Goal: Task Accomplishment & Management: Complete application form

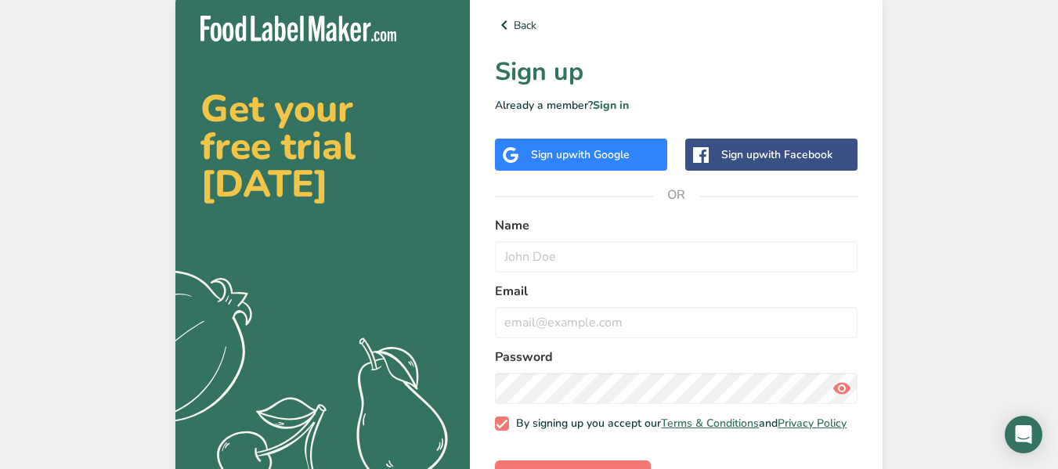
scroll to position [1, 0]
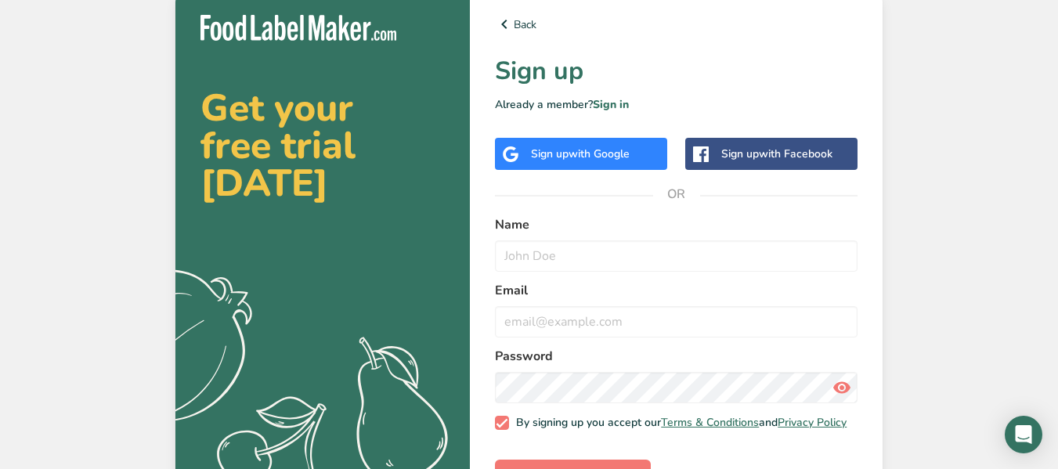
click at [577, 149] on span "with Google" at bounding box center [599, 153] width 61 height 15
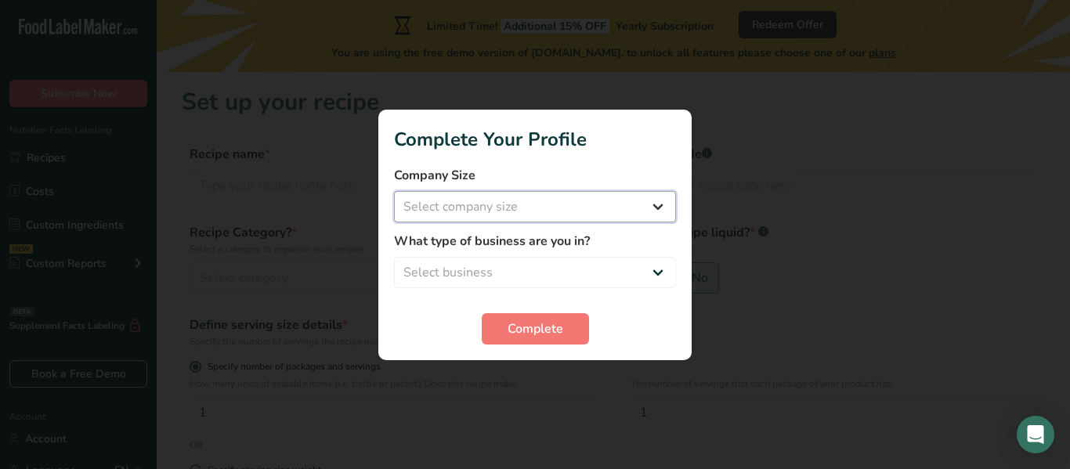
click at [627, 201] on select "Select company size Fewer than 10 Employees 10 to 50 Employees 51 to 500 Employ…" at bounding box center [535, 206] width 282 height 31
click at [627, 168] on label "Company Size" at bounding box center [535, 175] width 282 height 19
click at [562, 306] on form "Company Size Select company size Fewer than 10 Employees 10 to 50 Employees 51 …" at bounding box center [535, 255] width 282 height 179
click at [559, 330] on span "Complete" at bounding box center [536, 329] width 56 height 19
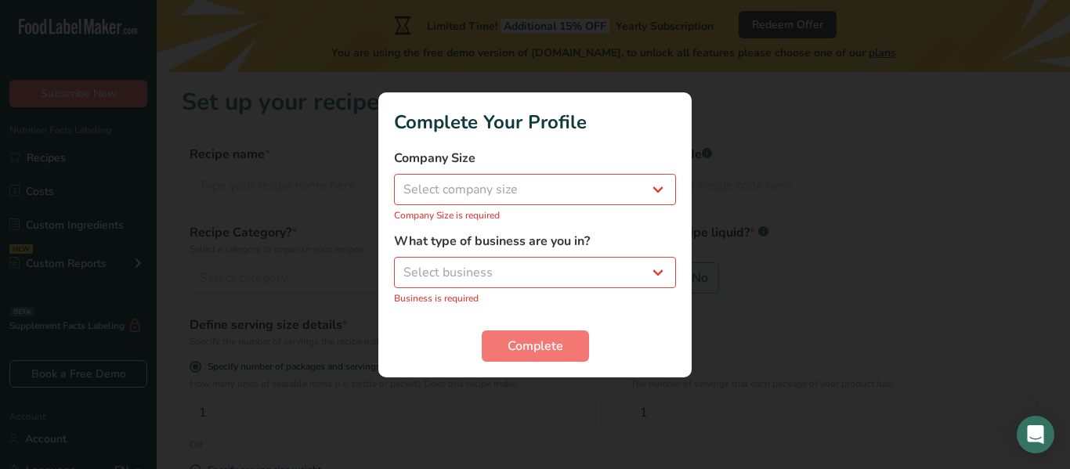
click at [564, 255] on div "What type of business are you in? Select business Packaged Food Manufacturer Re…" at bounding box center [535, 269] width 282 height 74
click at [570, 269] on select "Select business Packaged Food Manufacturer Restaurant & Cafe Bakery Meal Plans …" at bounding box center [535, 272] width 282 height 31
click at [504, 262] on select "Select business Packaged Food Manufacturer Restaurant & Cafe Bakery Meal Plans …" at bounding box center [535, 272] width 282 height 31
click at [515, 287] on select "Select business Packaged Food Manufacturer Restaurant & Cafe Bakery Meal Plans …" at bounding box center [535, 272] width 282 height 31
select select "8"
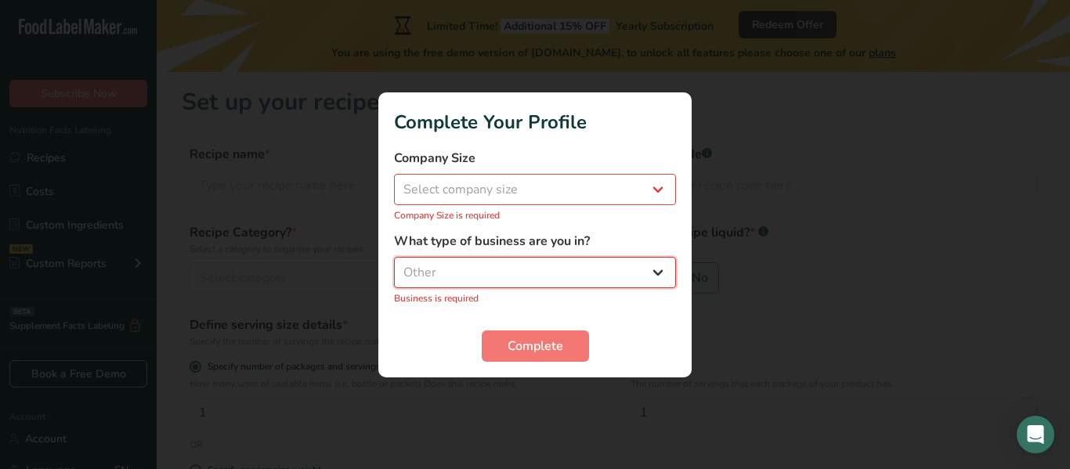
click at [394, 265] on select "Select business Packaged Food Manufacturer Restaurant & Cafe Bakery Meal Plans …" at bounding box center [535, 272] width 282 height 31
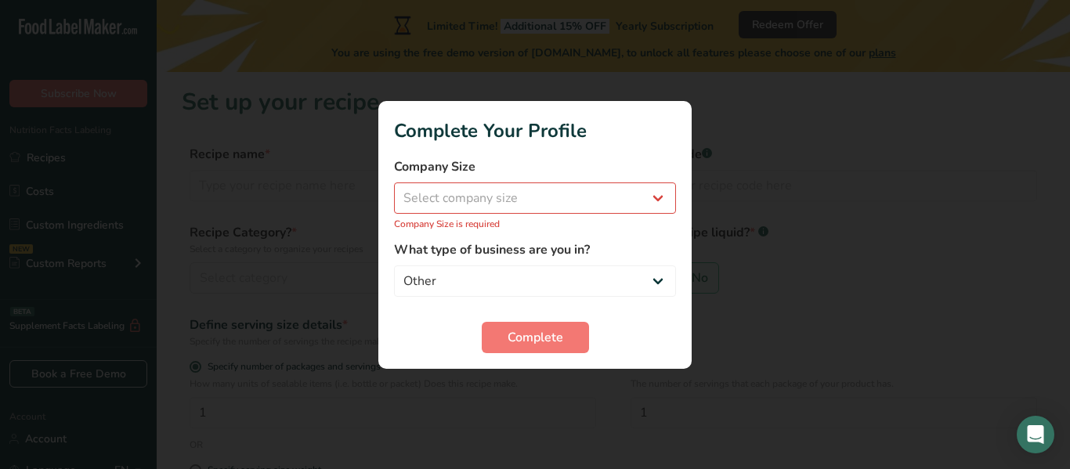
click at [519, 181] on div "Company Size Select company size Fewer than 10 Employees 10 to 50 Employees 51 …" at bounding box center [535, 194] width 282 height 74
click at [518, 187] on select "Select company size Fewer than 10 Employees 10 to 50 Employees 51 to 500 Employ…" at bounding box center [535, 198] width 282 height 31
select select "1"
click at [394, 190] on select "Select company size Fewer than 10 Employees 10 to 50 Employees 51 to 500 Employ…" at bounding box center [535, 198] width 282 height 31
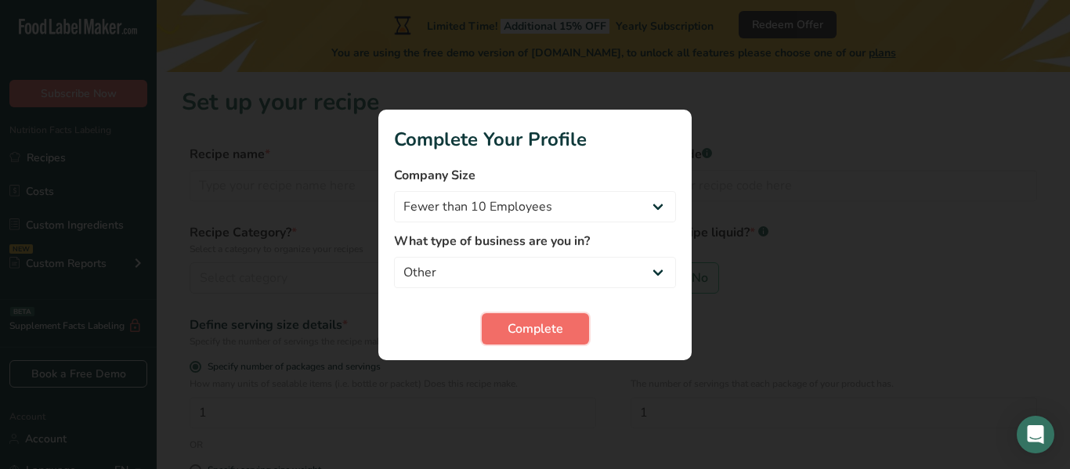
click at [529, 324] on span "Complete" at bounding box center [536, 329] width 56 height 19
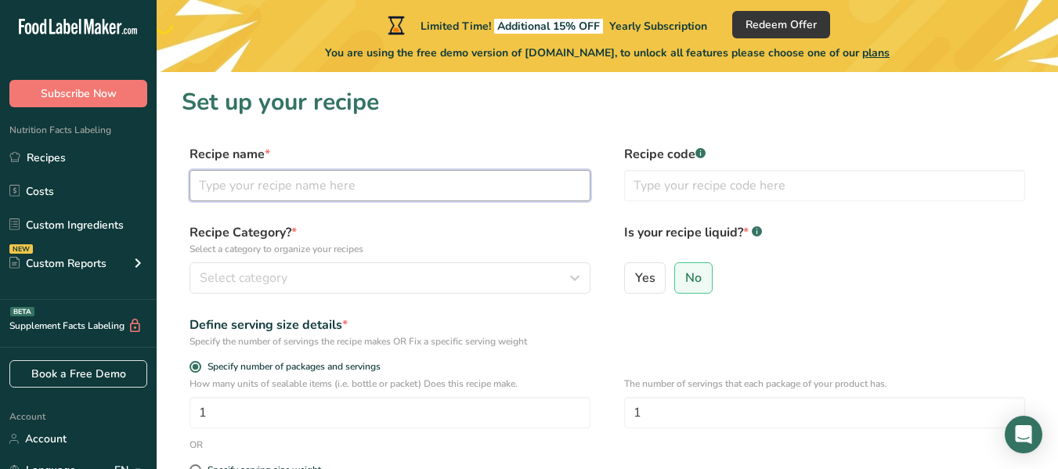
click at [306, 181] on input "text" at bounding box center [390, 185] width 401 height 31
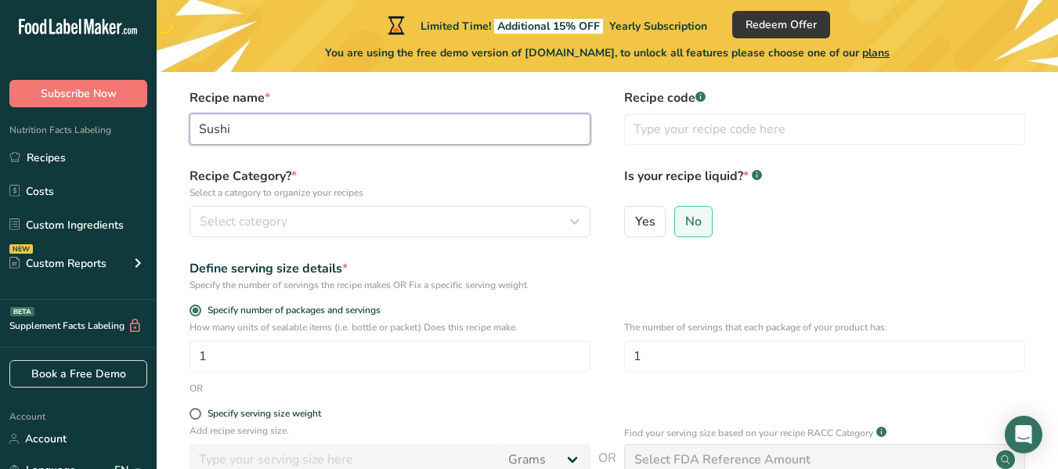
scroll to position [57, 0]
type input "Sushi"
click at [456, 237] on div "Recipe Category? * Select a category to organize your recipes Select category S…" at bounding box center [607, 206] width 851 height 80
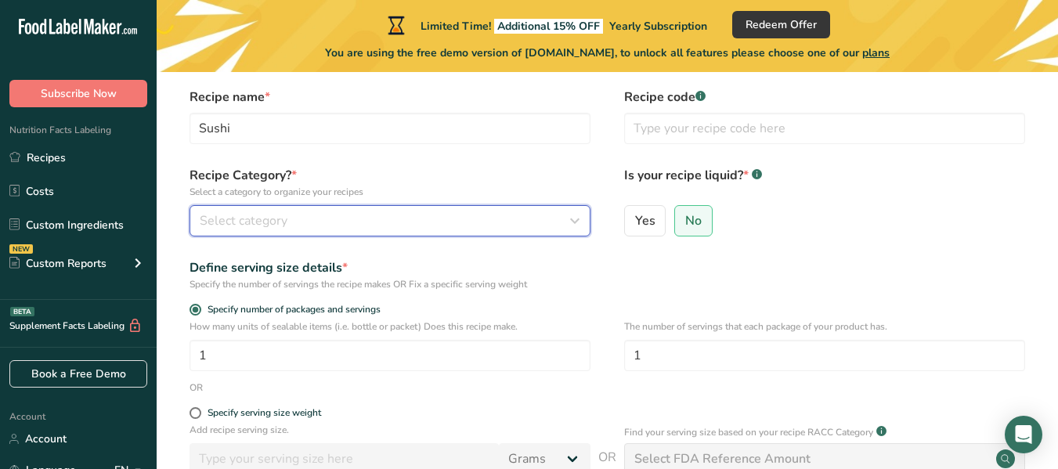
click at [448, 226] on div "Select category" at bounding box center [385, 220] width 371 height 19
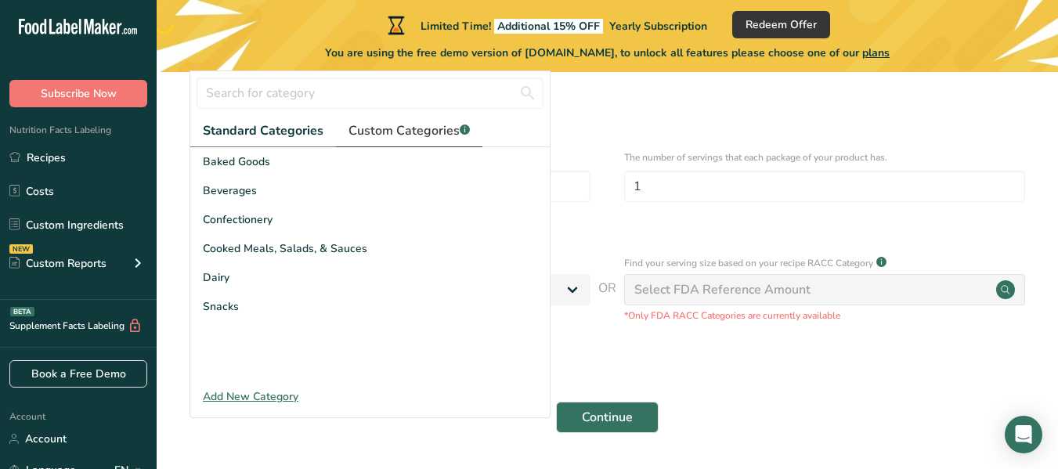
scroll to position [228, 0]
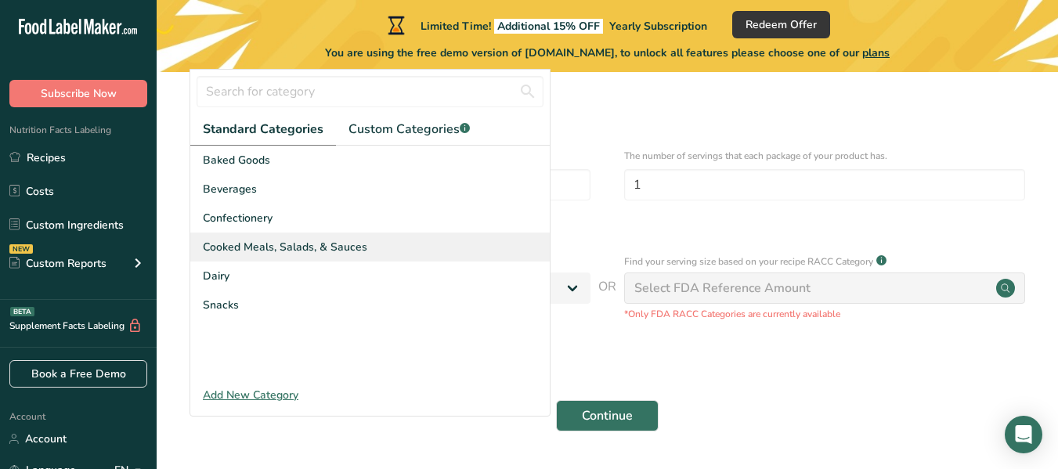
click at [393, 244] on div "Cooked Meals, Salads, & Sauces" at bounding box center [370, 247] width 360 height 29
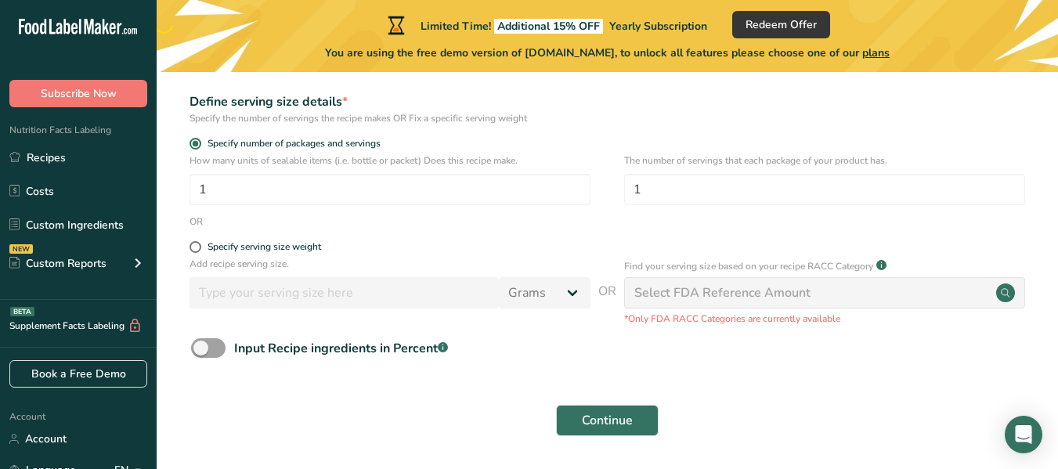
scroll to position [224, 0]
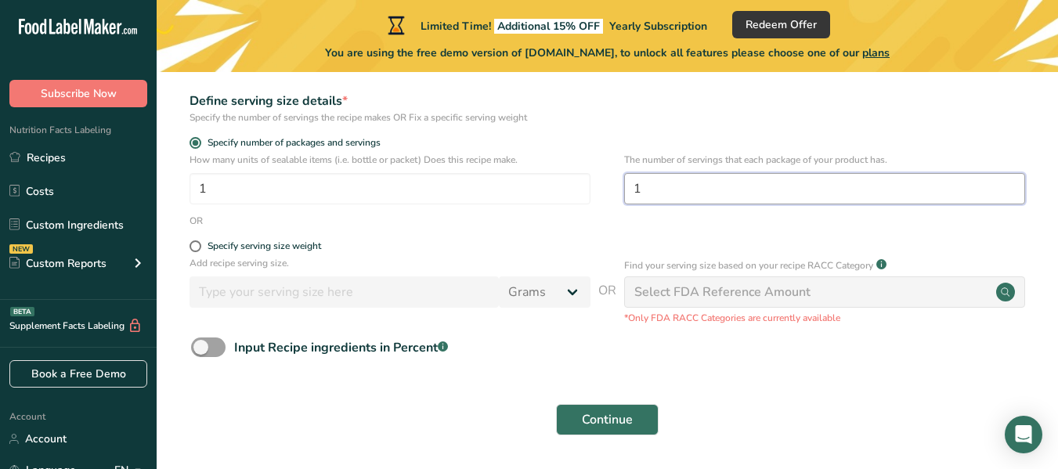
click at [668, 195] on input "1" at bounding box center [824, 188] width 401 height 31
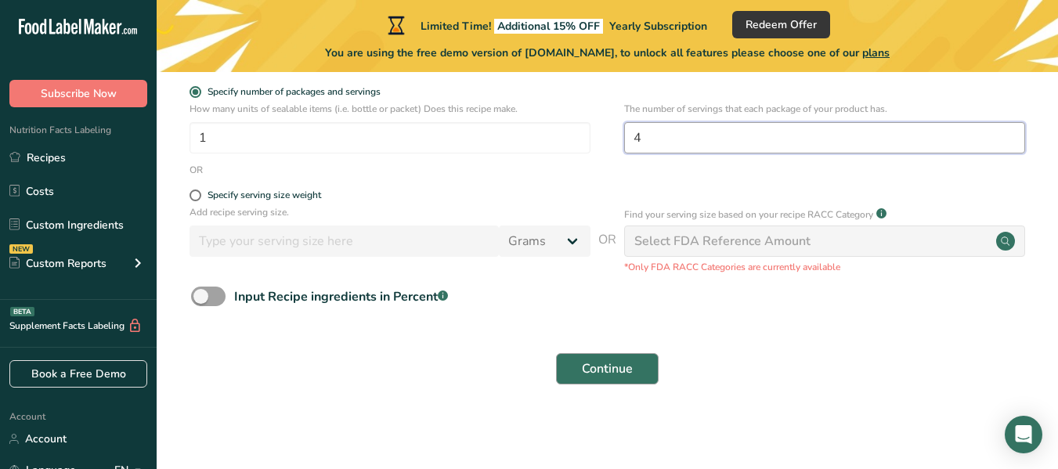
type input "4"
click at [590, 366] on span "Continue" at bounding box center [607, 369] width 51 height 19
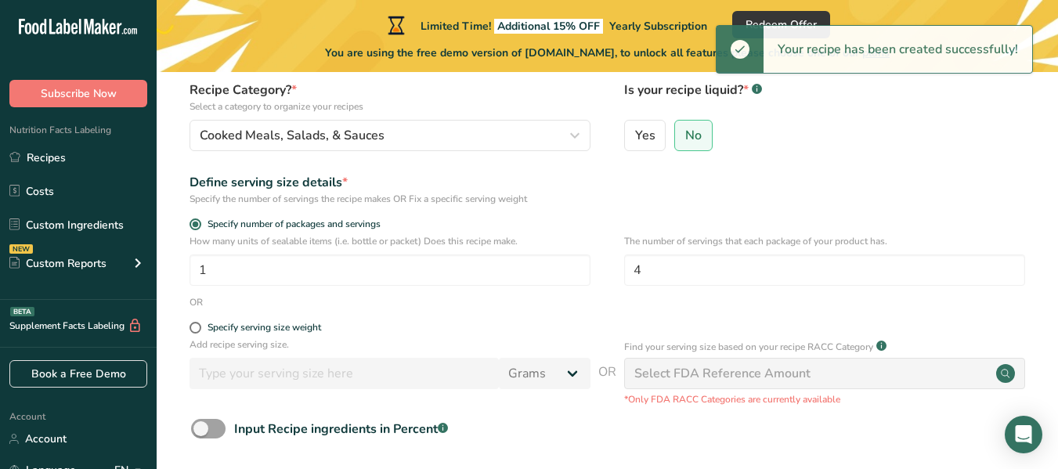
scroll to position [0, 0]
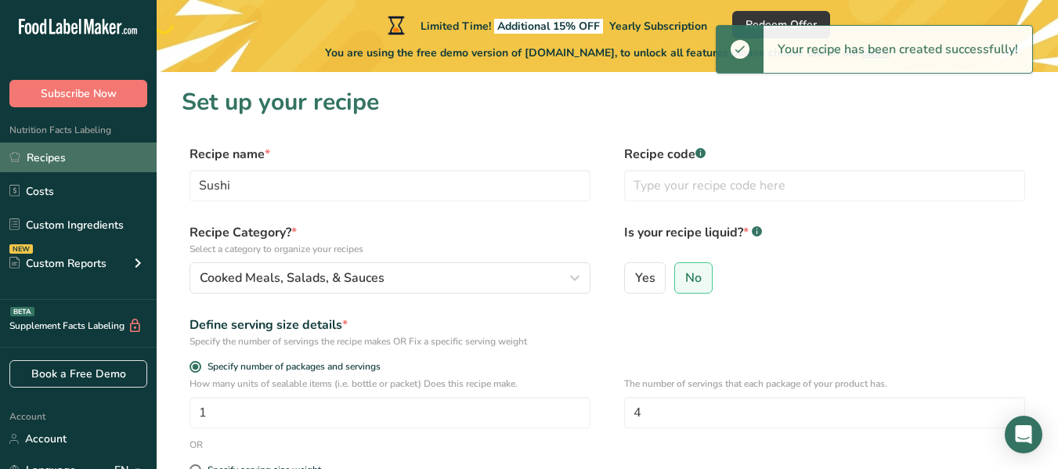
click at [73, 154] on link "Recipes" at bounding box center [78, 158] width 157 height 30
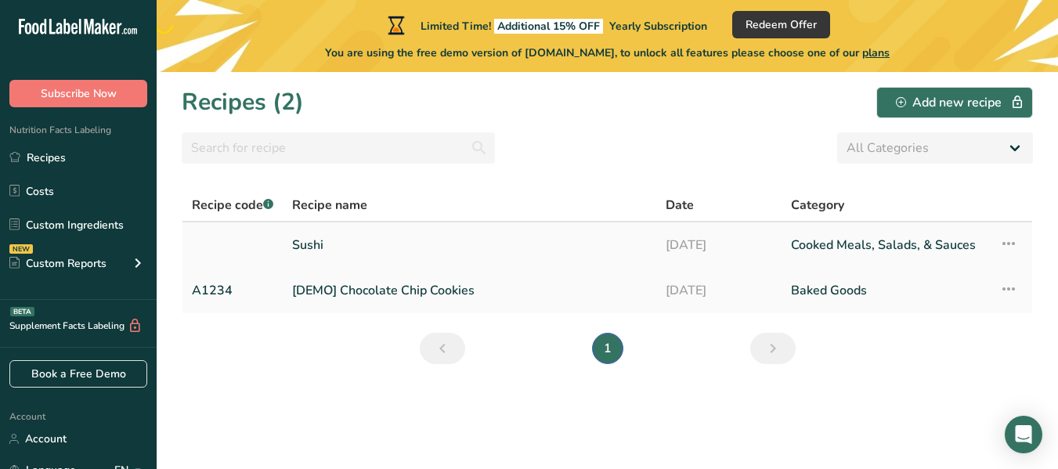
click at [356, 236] on link "Sushi" at bounding box center [469, 245] width 355 height 33
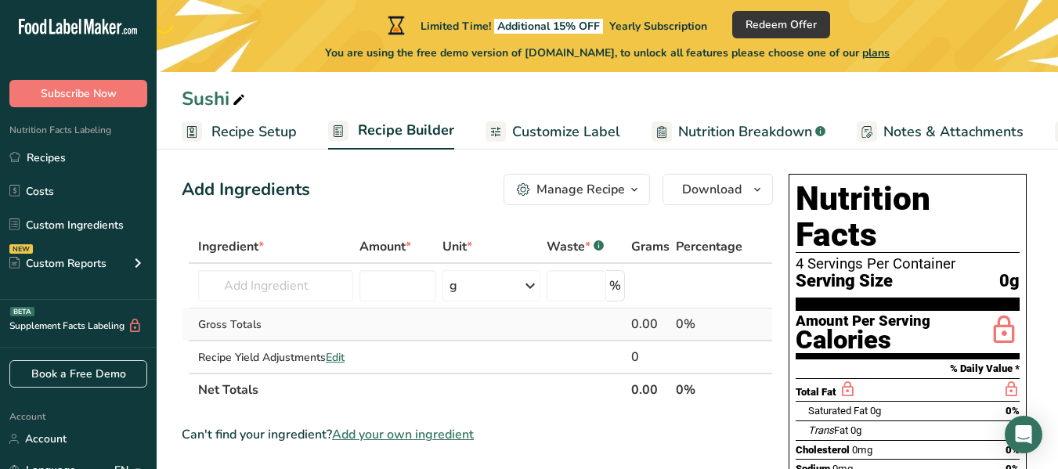
scroll to position [9, 0]
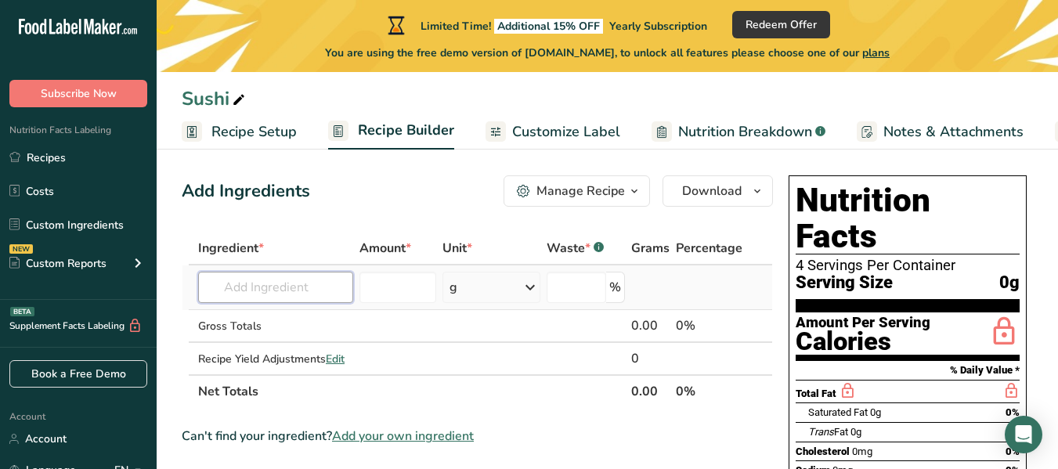
click at [287, 299] on input "text" at bounding box center [275, 287] width 155 height 31
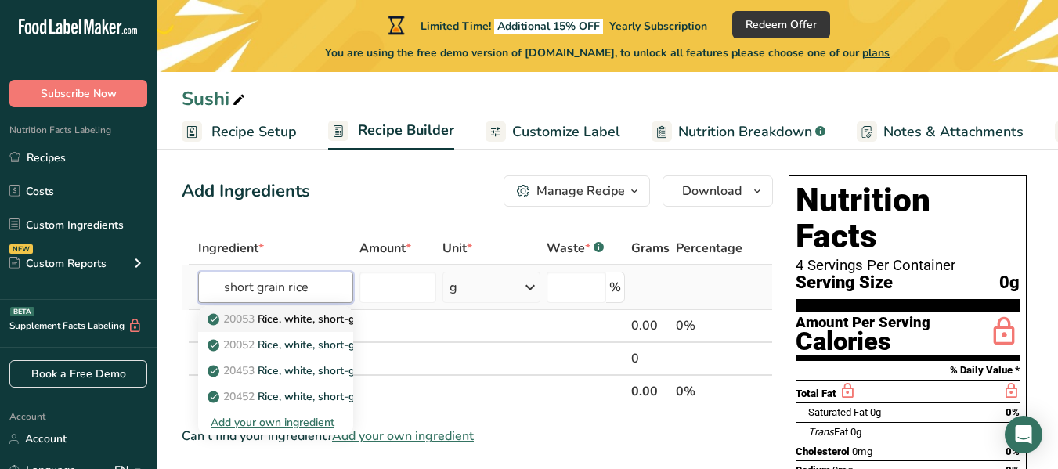
type input "short grain rice"
click at [306, 320] on p "20053 Rice, white, short-grain, enriched, cooked" at bounding box center [337, 319] width 253 height 16
type input "Rice, white, short-grain, enriched, cooked"
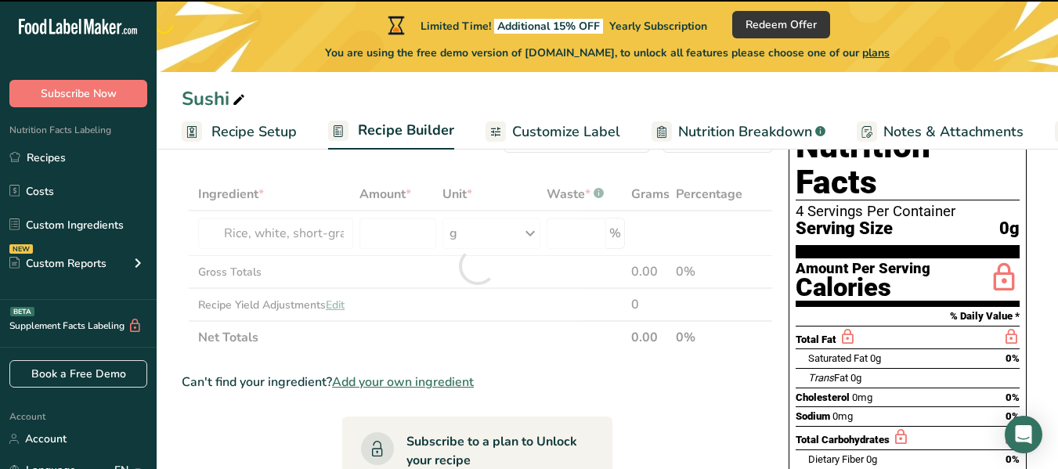
scroll to position [34, 0]
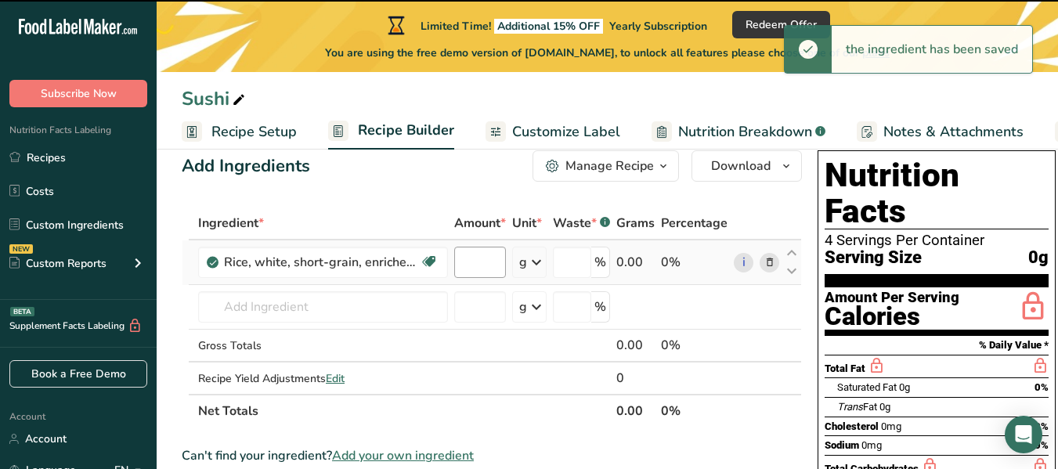
type input "0"
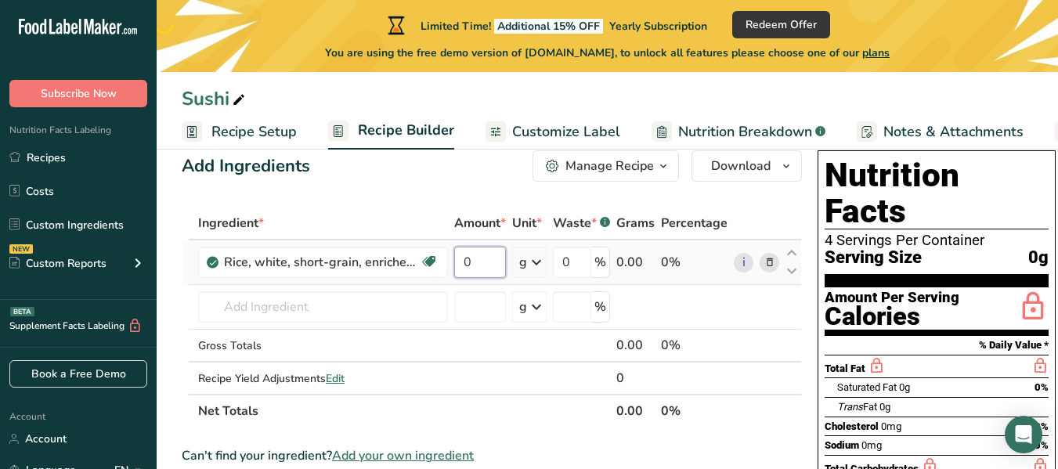
click at [479, 252] on input "0" at bounding box center [480, 262] width 52 height 31
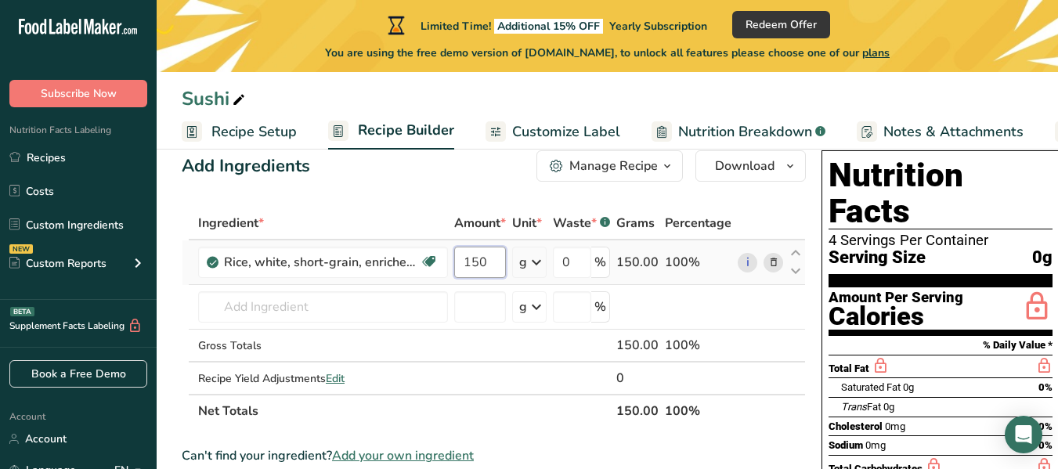
type input "150"
click at [468, 207] on div "Ingredient * Amount * Unit * Waste * .a-a{fill:#347362;}.b-a{fill:#fff;} Grams …" at bounding box center [494, 317] width 624 height 221
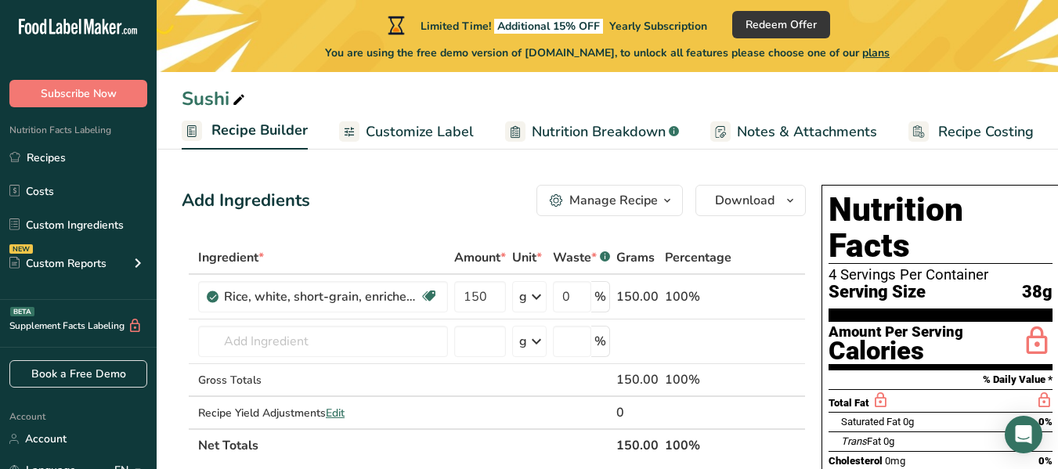
scroll to position [0, 0]
